Goal: Find specific page/section: Find specific page/section

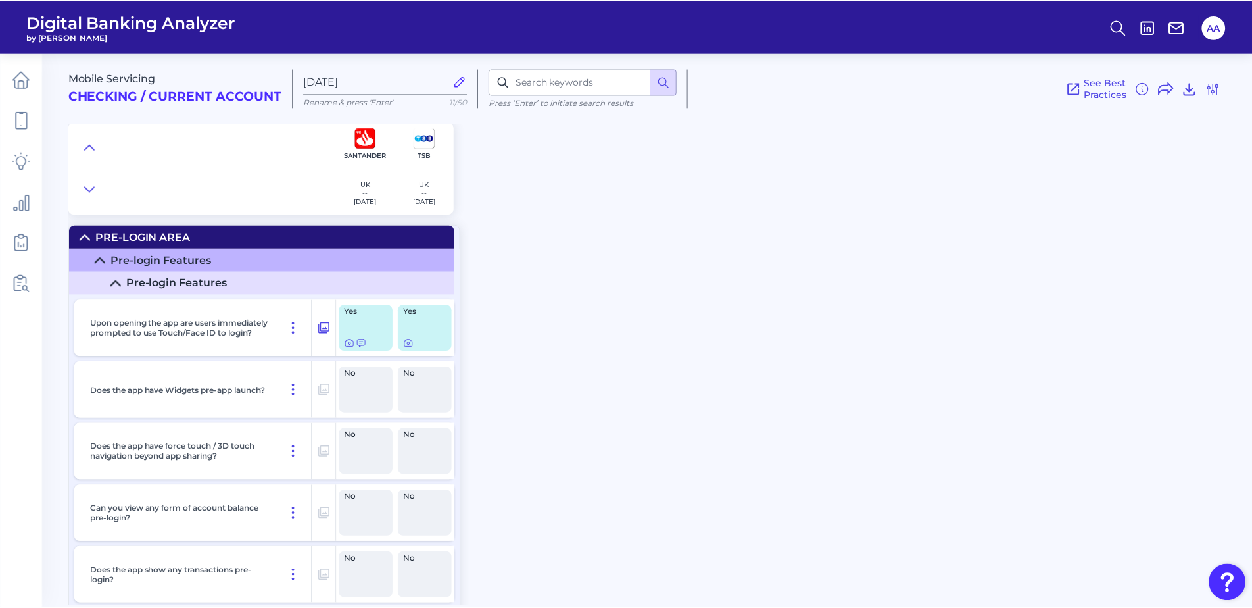
scroll to position [4276, 0]
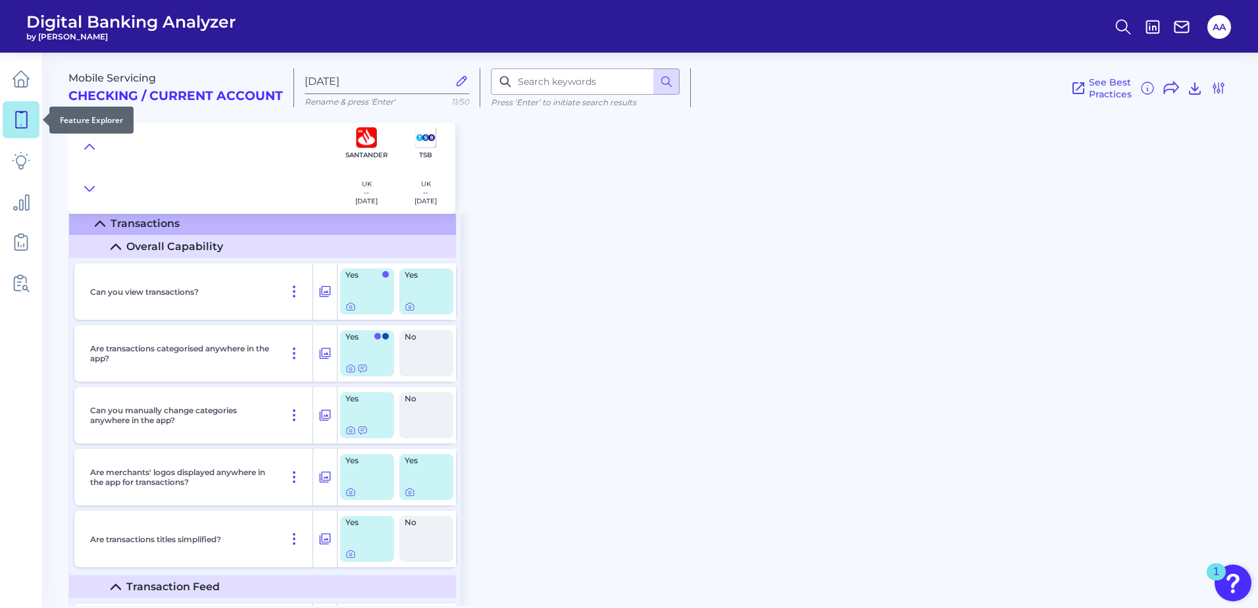
click at [24, 126] on icon at bounding box center [21, 120] width 18 height 18
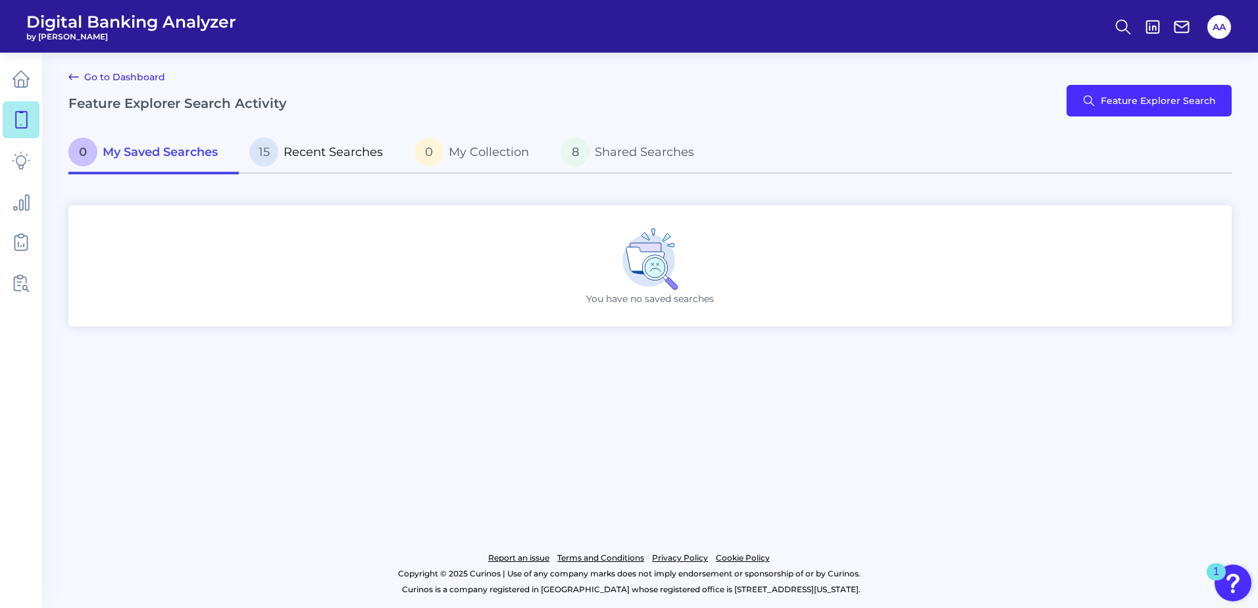
click at [362, 155] on span "Recent Searches" at bounding box center [333, 152] width 99 height 14
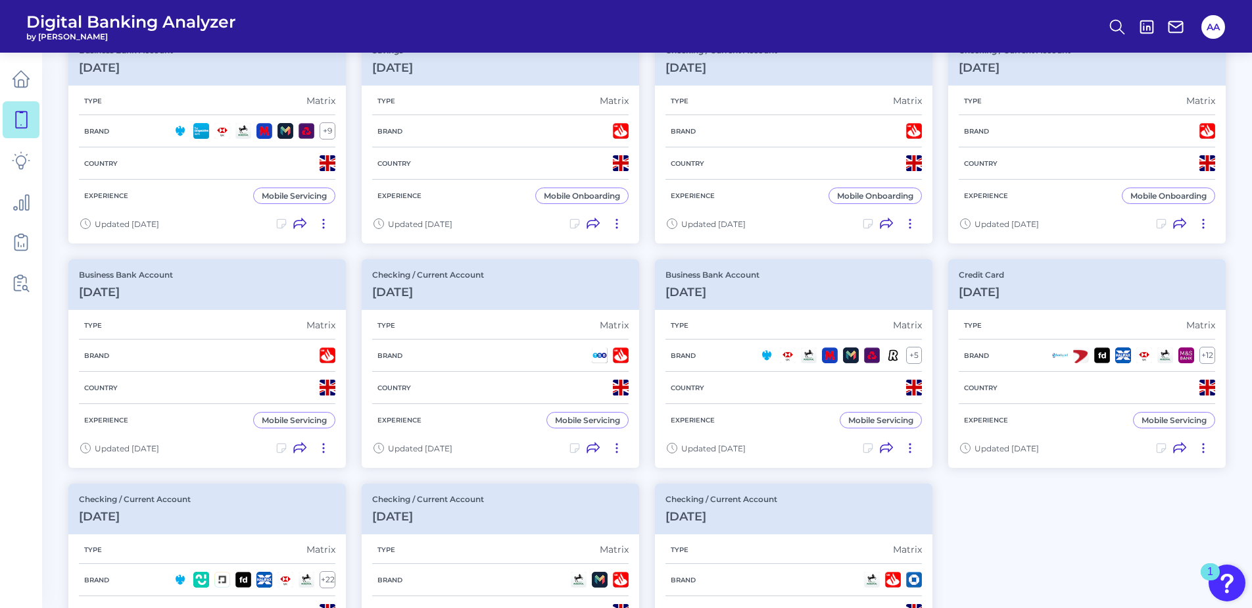
scroll to position [526, 0]
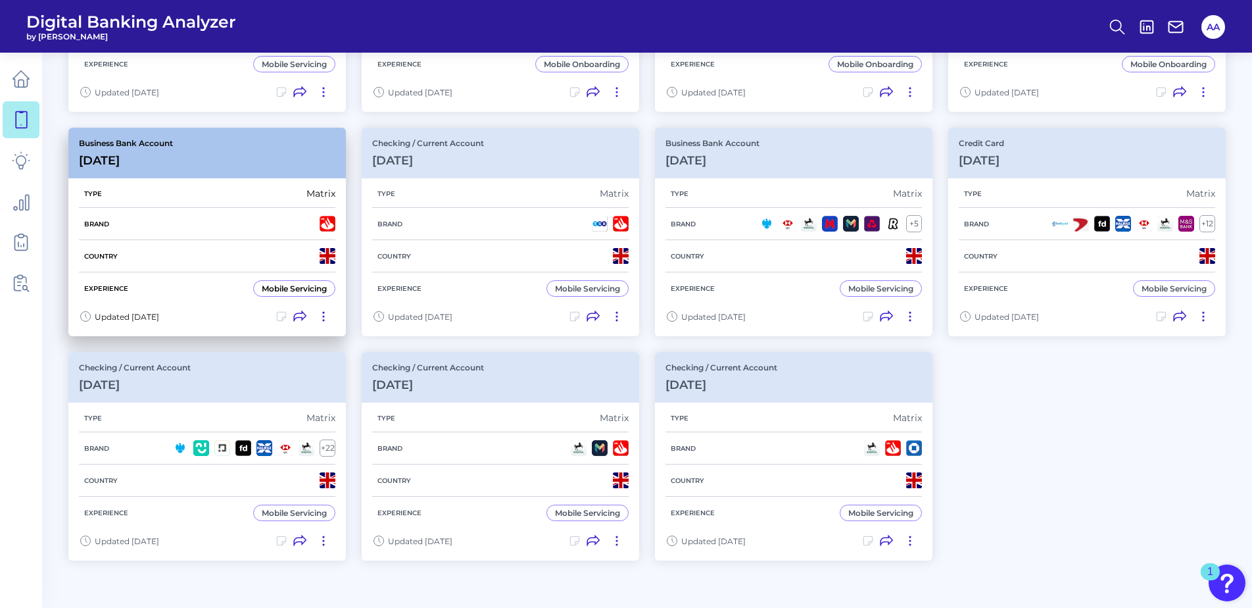
click at [241, 155] on div "Business Bank Account [DATE][FINANCIAL_ID]" at bounding box center [207, 153] width 278 height 51
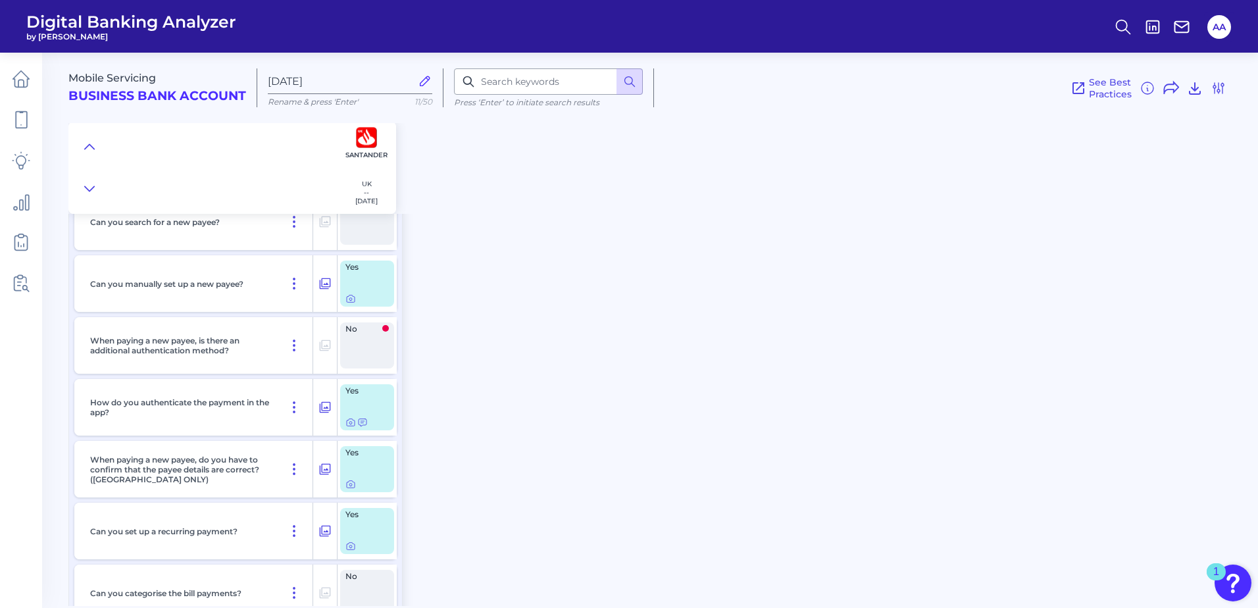
scroll to position [5526, 0]
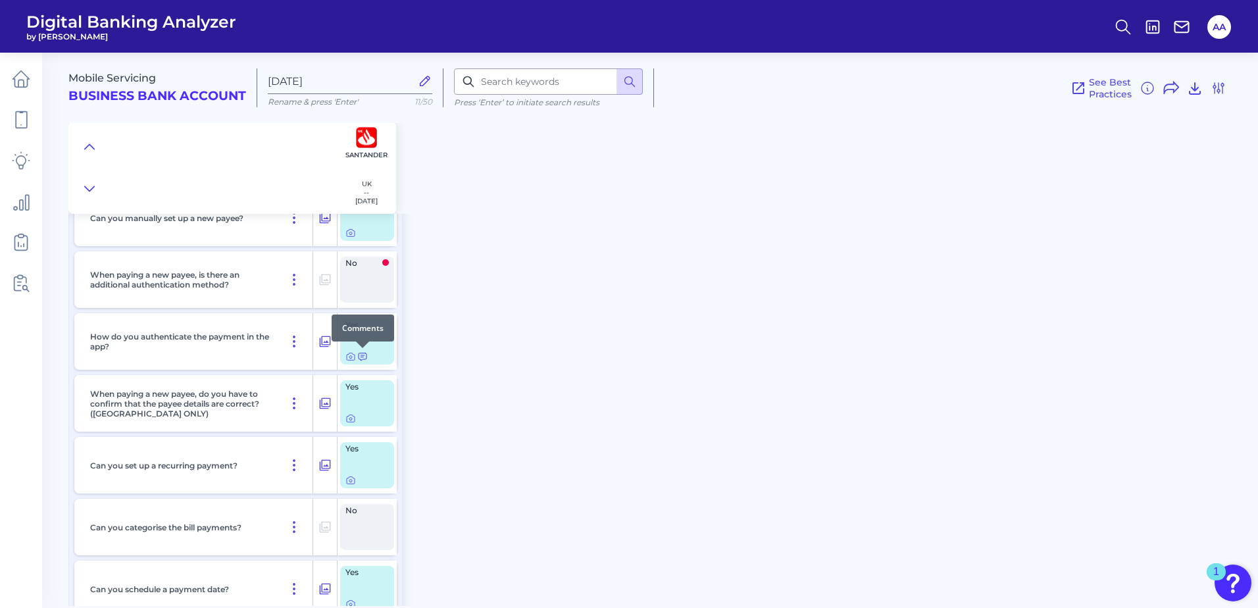
click at [361, 356] on icon at bounding box center [362, 356] width 11 height 11
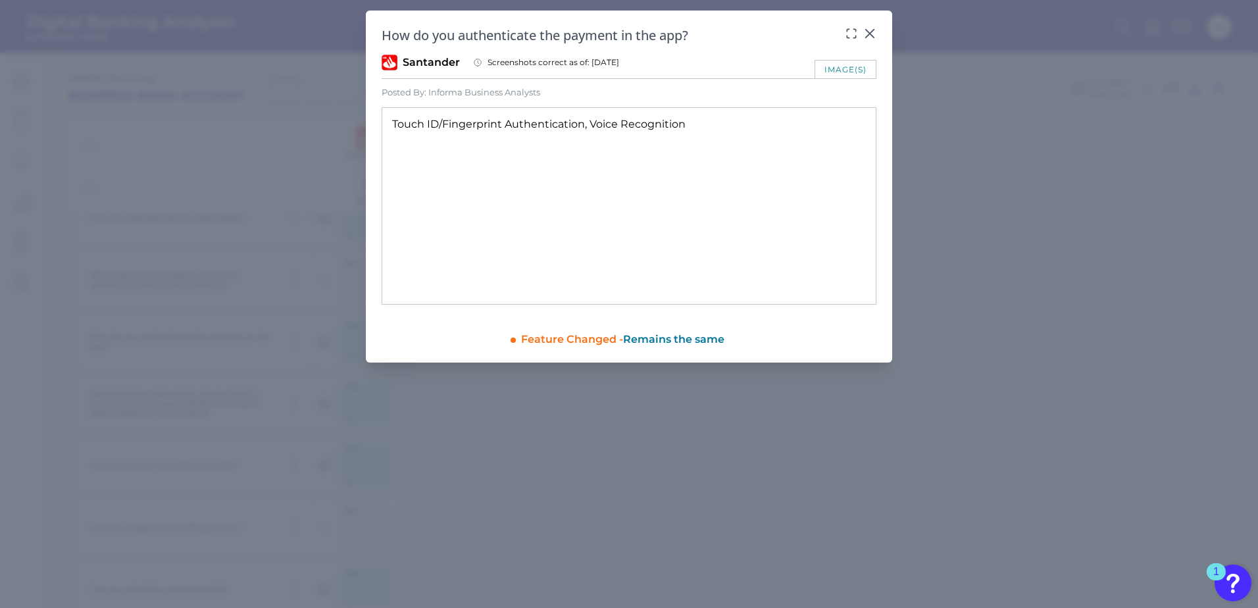
click at [844, 71] on div "image(s)" at bounding box center [845, 69] width 62 height 18
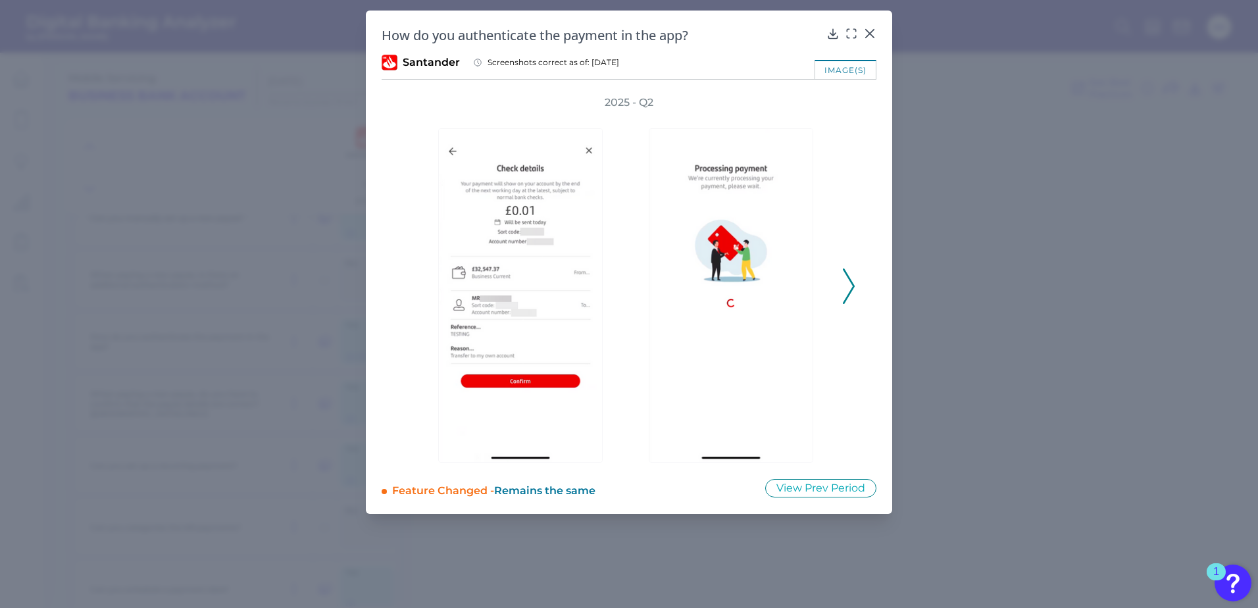
click at [845, 272] on polyline at bounding box center [848, 286] width 10 height 34
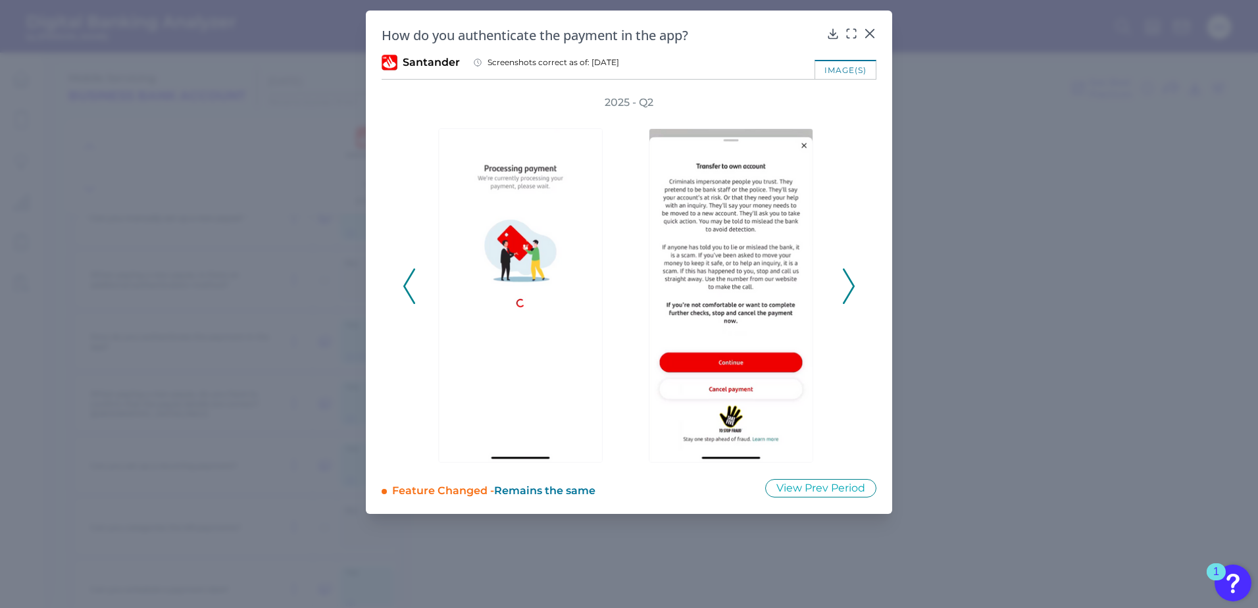
click at [845, 272] on polyline at bounding box center [848, 286] width 10 height 34
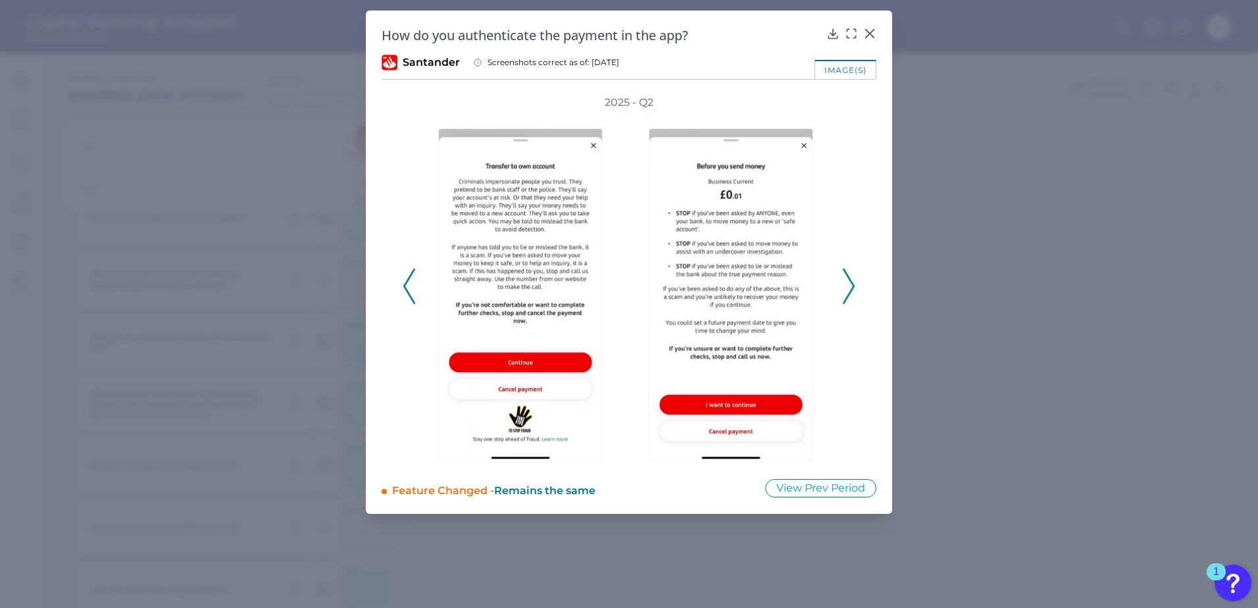
click at [845, 272] on polyline at bounding box center [848, 286] width 10 height 34
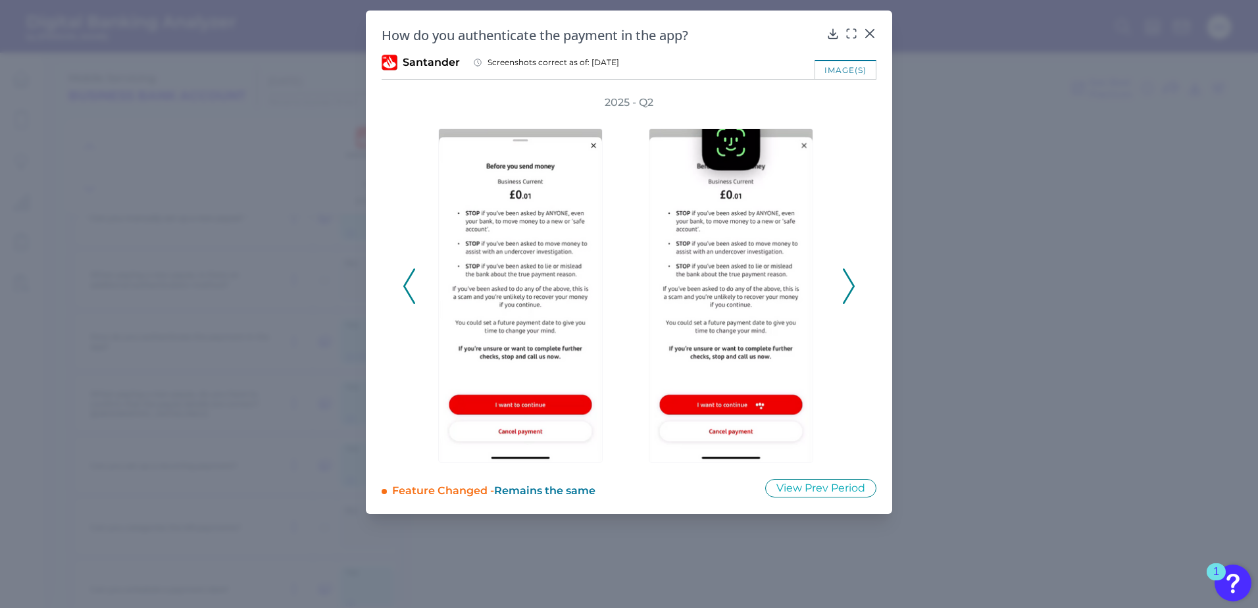
click at [845, 272] on polyline at bounding box center [848, 286] width 10 height 34
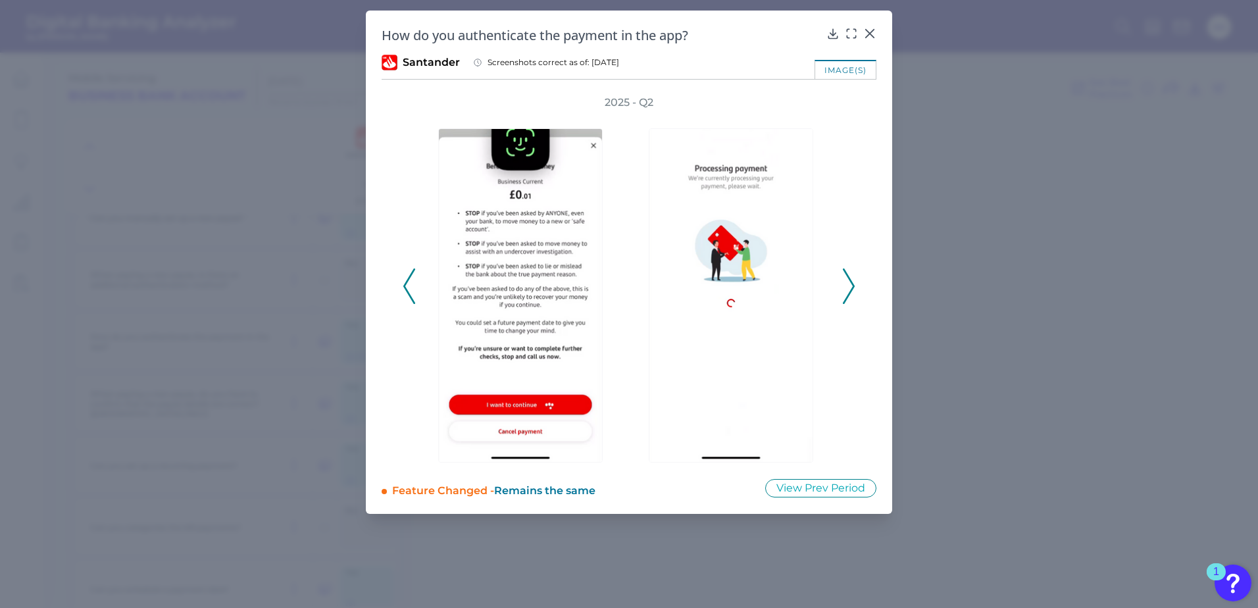
click at [843, 272] on icon at bounding box center [849, 286] width 12 height 36
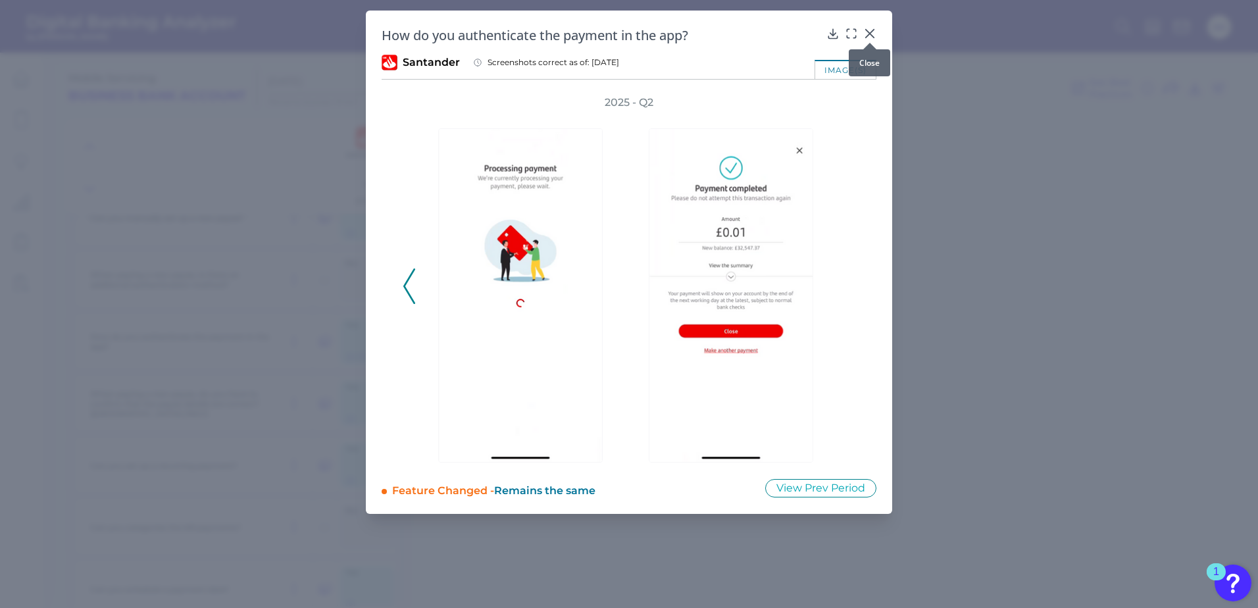
click at [871, 35] on icon at bounding box center [870, 34] width 8 height 8
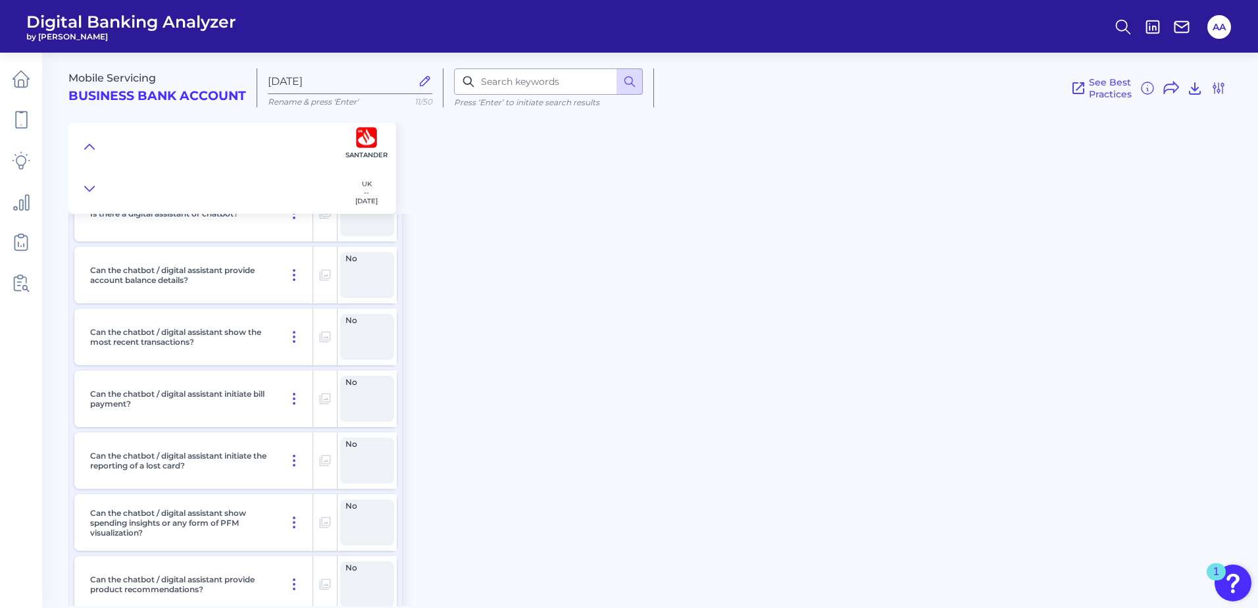
scroll to position [18064, 0]
